Goal: Find specific page/section: Find specific page/section

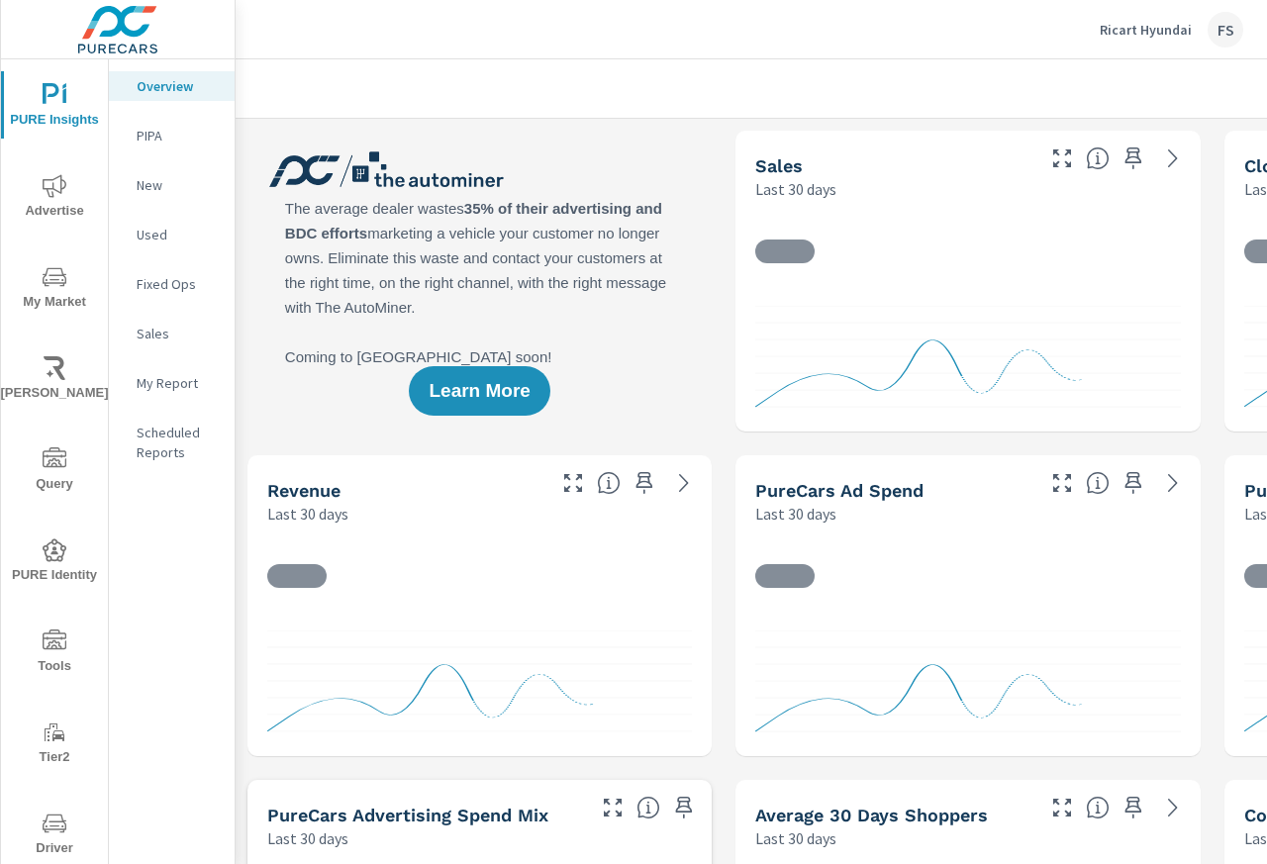
click at [161, 377] on p "My Report" at bounding box center [178, 383] width 82 height 20
